Goal: Check status

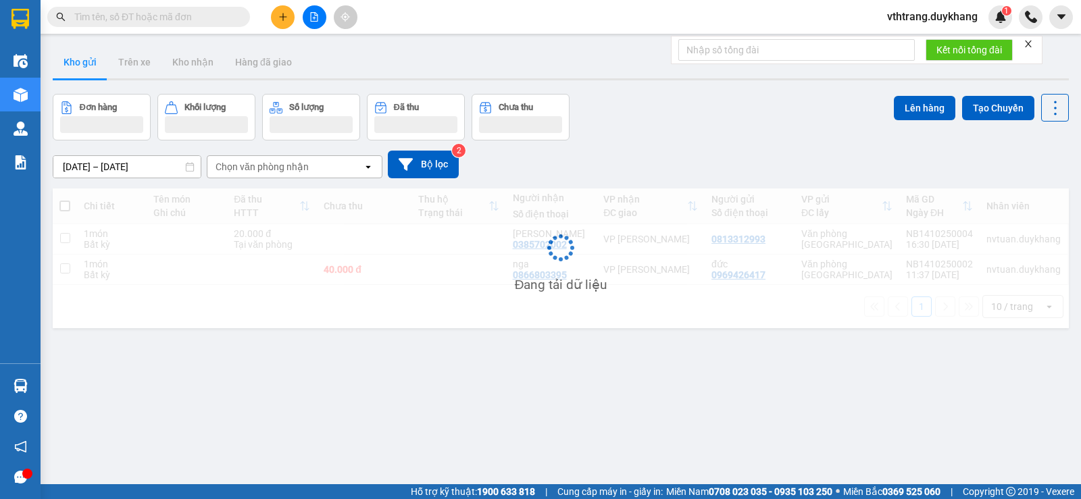
click at [149, 15] on input "text" at bounding box center [153, 16] width 159 height 15
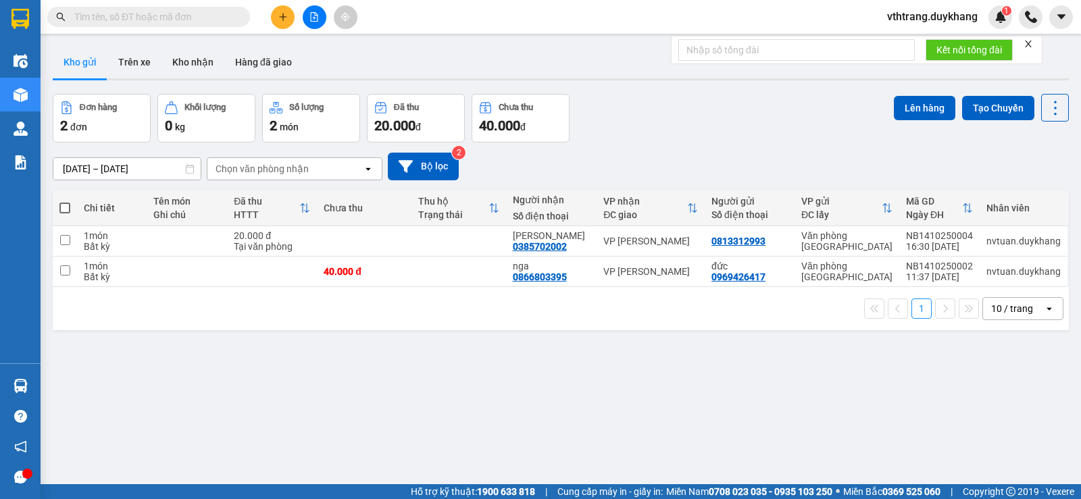
paste input "0977431195"
type input "0977431195"
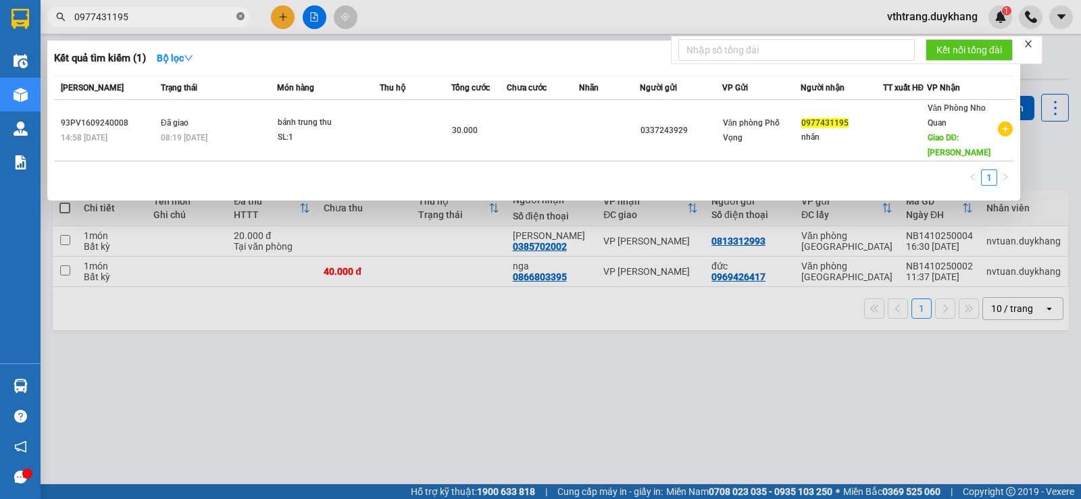
drag, startPoint x: 244, startPoint y: 16, endPoint x: 219, endPoint y: 5, distance: 27.5
click at [243, 16] on icon "close-circle" at bounding box center [240, 16] width 8 height 8
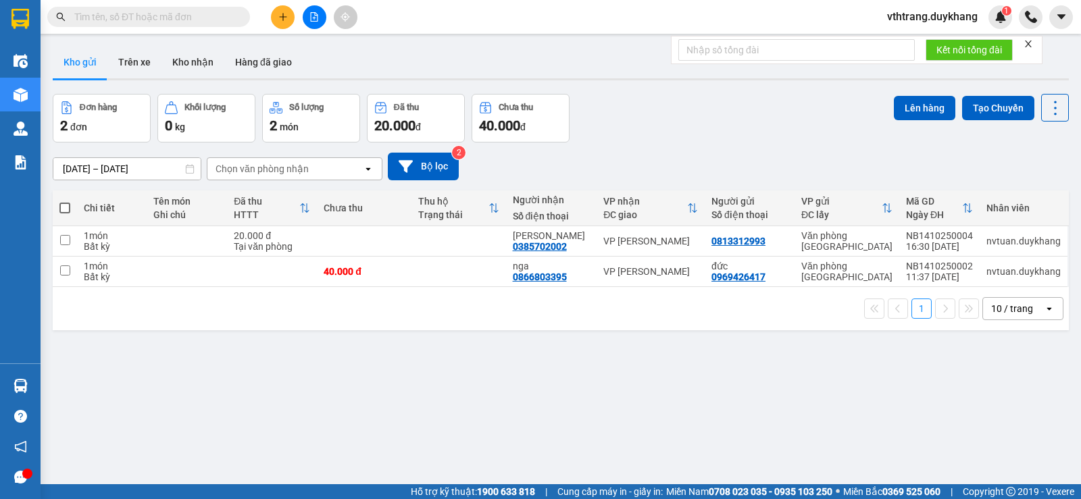
click at [176, 10] on span at bounding box center [148, 17] width 203 height 20
paste input "0977431195"
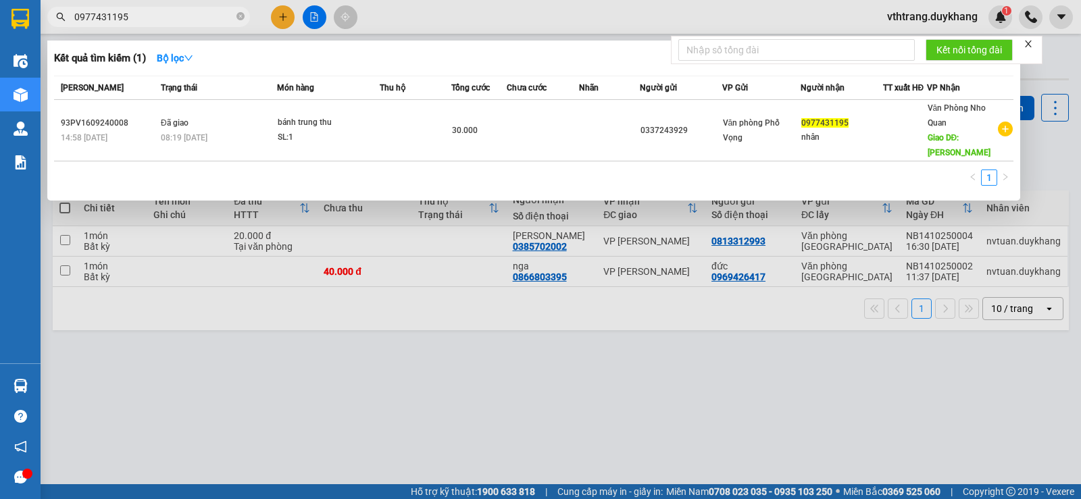
type input "0977431195"
